Goal: Information Seeking & Learning: Understand process/instructions

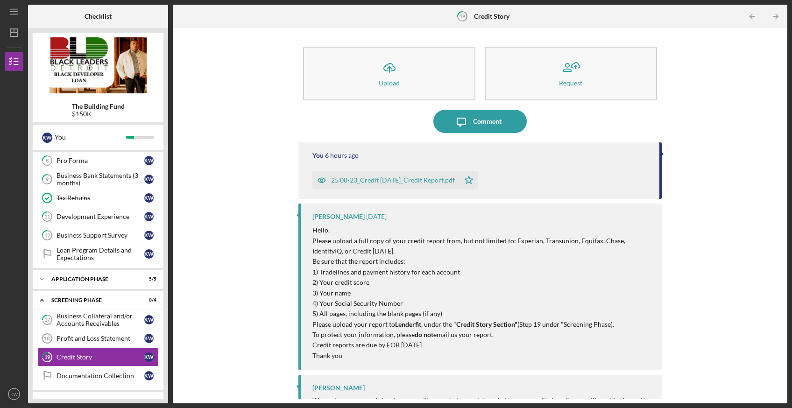
scroll to position [171, 0]
click at [106, 341] on div "Profit and Loss Statement" at bounding box center [101, 337] width 88 height 7
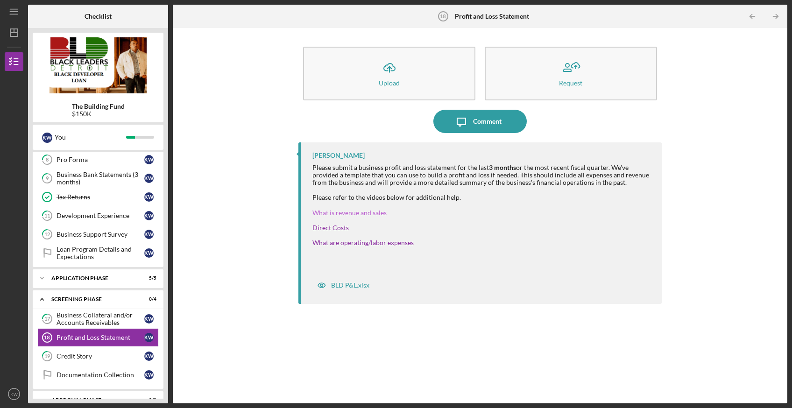
click at [358, 213] on link "What is revenue and sales" at bounding box center [350, 213] width 74 height 8
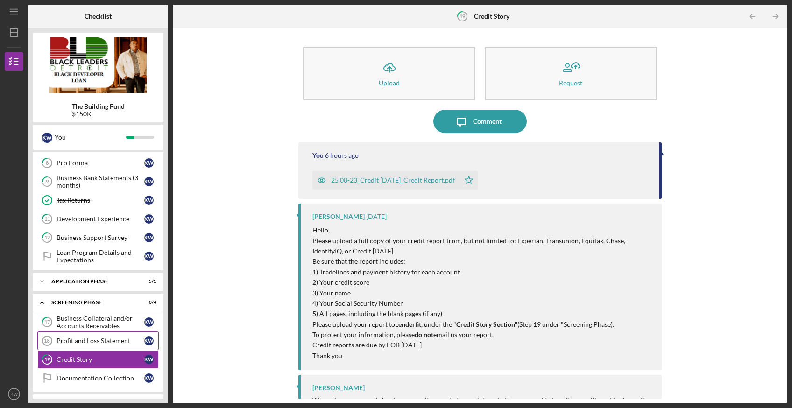
scroll to position [171, 0]
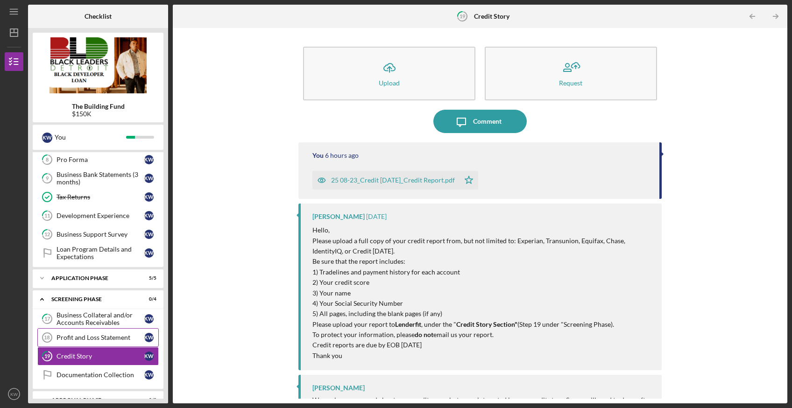
click at [107, 341] on div "Profit and Loss Statement" at bounding box center [101, 337] width 88 height 7
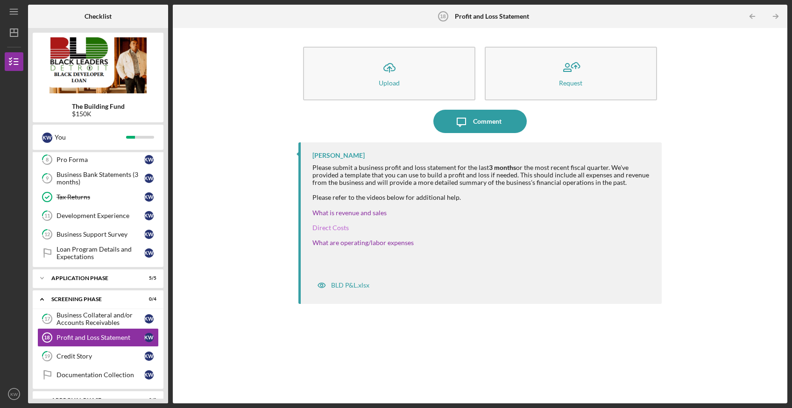
click at [330, 227] on link "Direct Costs" at bounding box center [331, 228] width 36 height 8
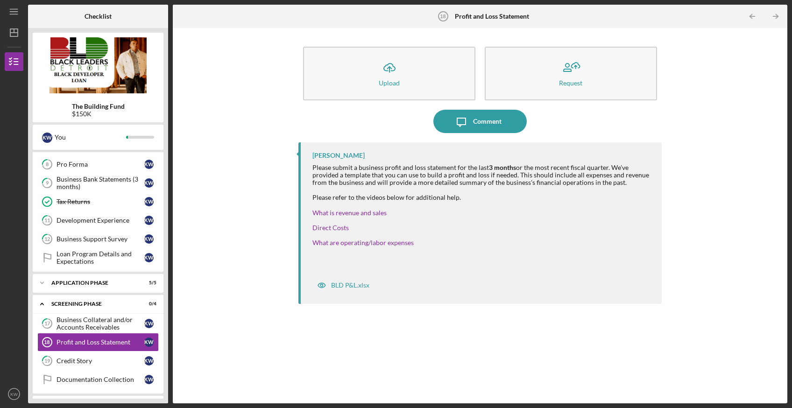
scroll to position [171, 0]
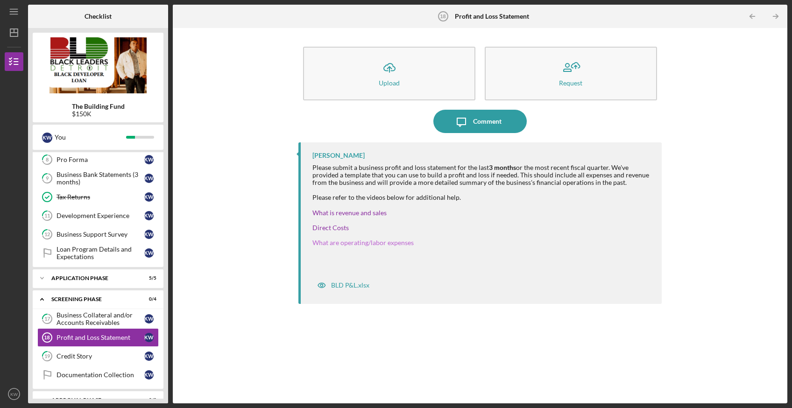
click at [363, 243] on link "What are operating/labor expenses" at bounding box center [363, 243] width 101 height 8
click at [356, 283] on div "BLD P&L.xlsx" at bounding box center [350, 285] width 38 height 7
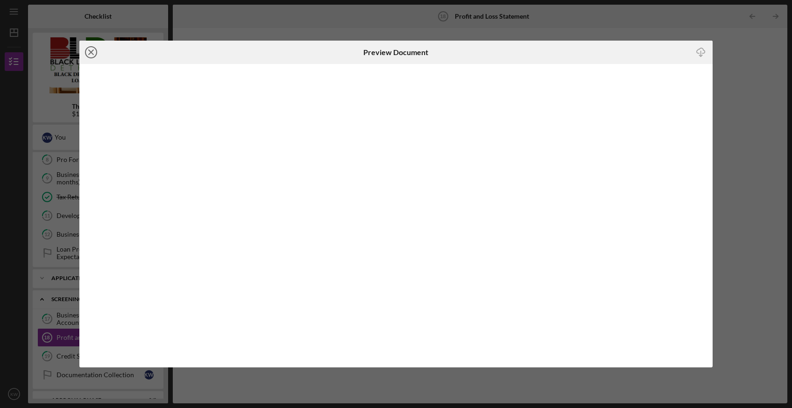
click at [84, 50] on icon "Icon/Close" at bounding box center [90, 52] width 23 height 23
